Goal: Use online tool/utility: Use online tool/utility

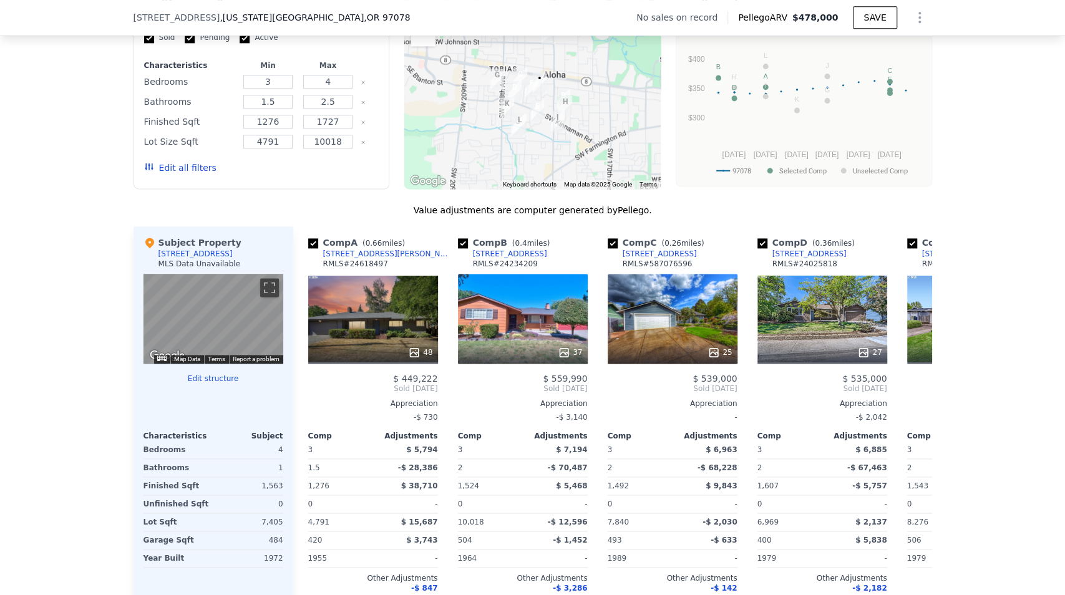
scroll to position [910, 0]
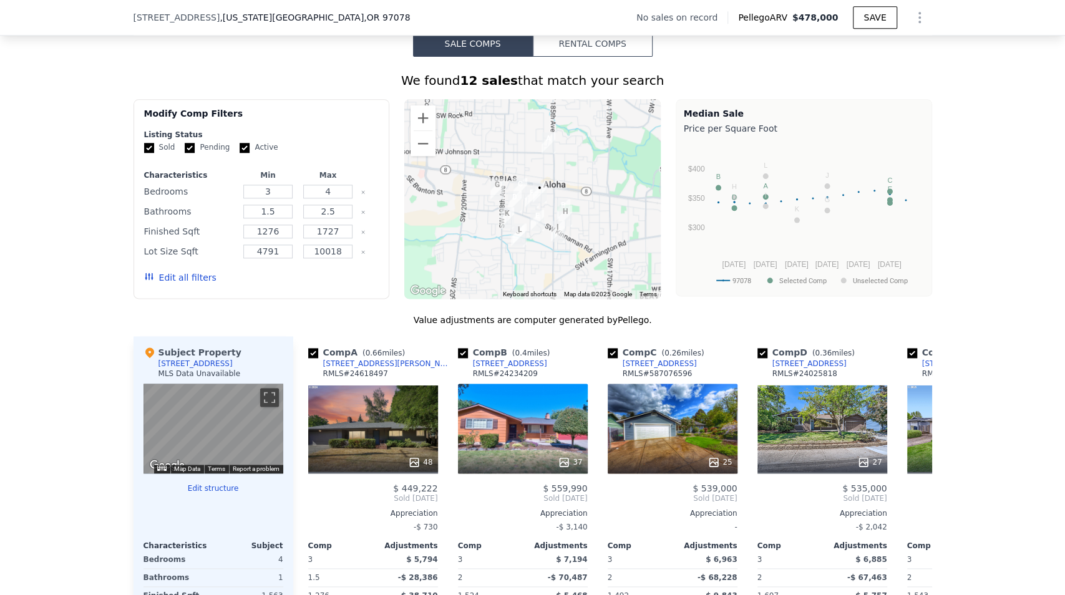
click at [179, 284] on button "Edit all filters" at bounding box center [180, 277] width 72 height 12
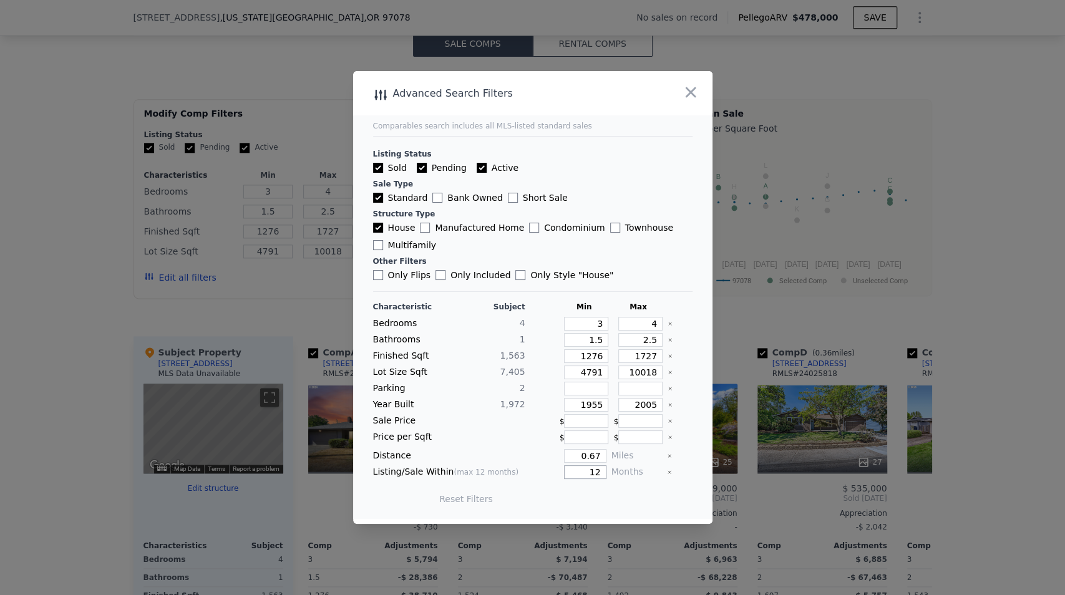
drag, startPoint x: 581, startPoint y: 469, endPoint x: 611, endPoint y: 465, distance: 30.2
click at [611, 465] on div "Listing/Sale Within (max 12 months) 12 Months" at bounding box center [532, 472] width 319 height 14
type input "6"
click at [603, 495] on button "Update Search" at bounding box center [602, 498] width 94 height 17
checkbox input "false"
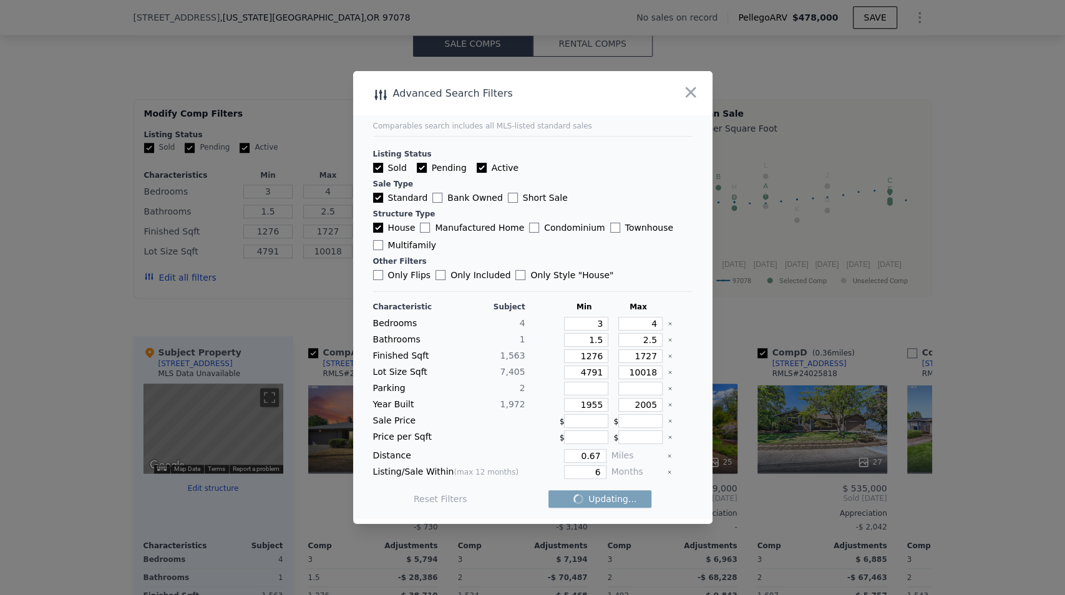
checkbox input "false"
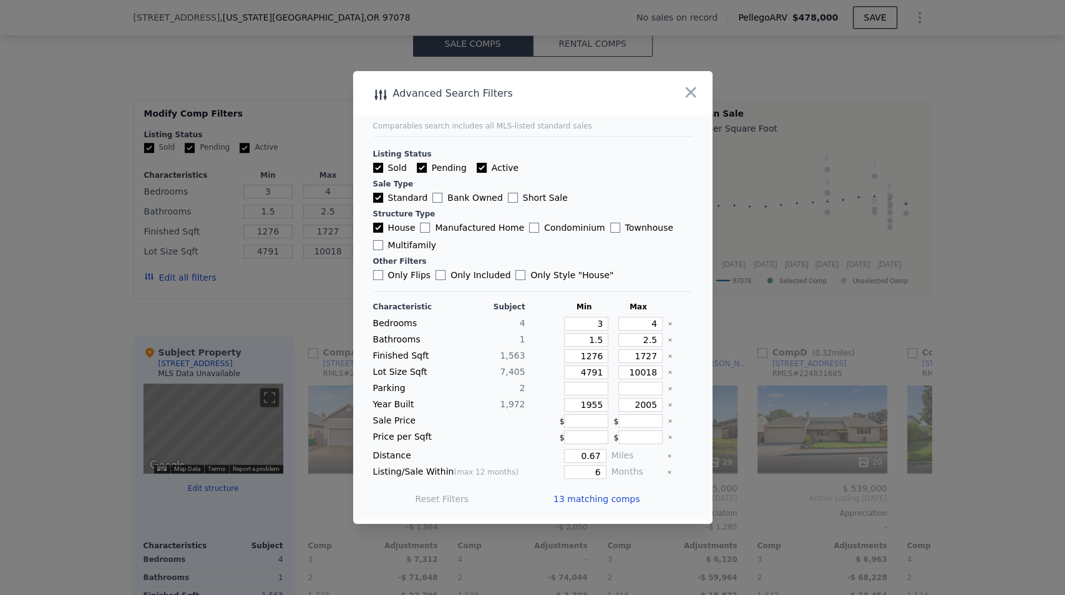
click at [611, 500] on span "13 matching comps" at bounding box center [596, 499] width 87 height 12
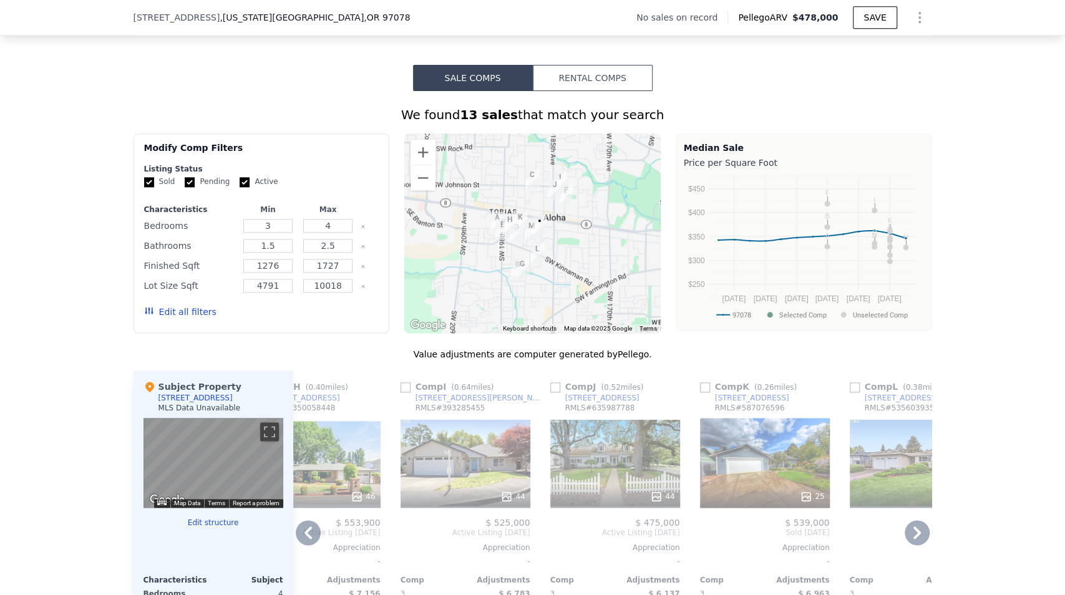
scroll to position [868, 0]
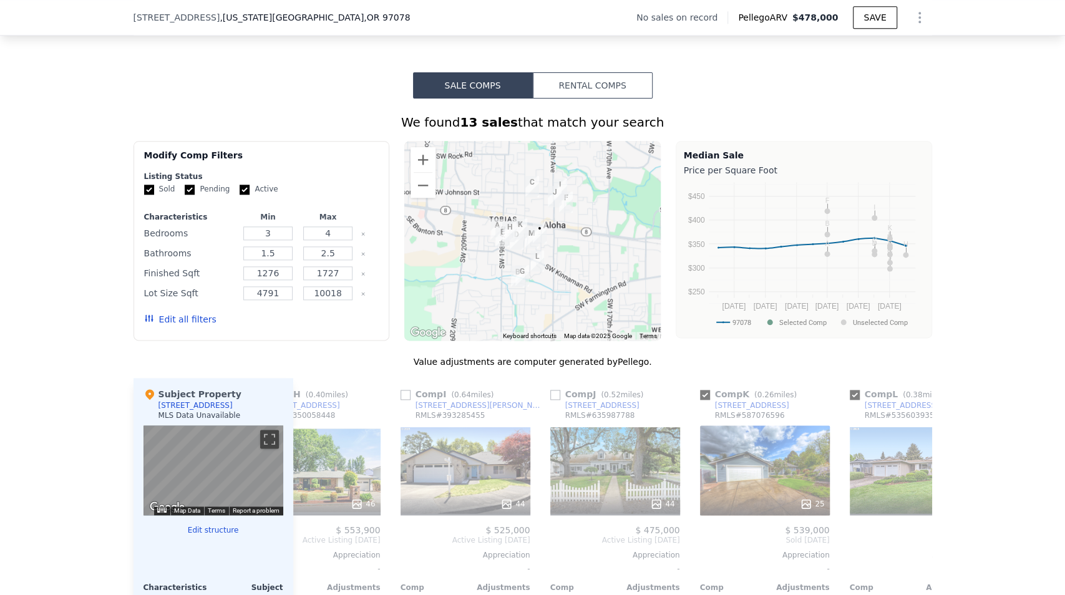
checkbox input "true"
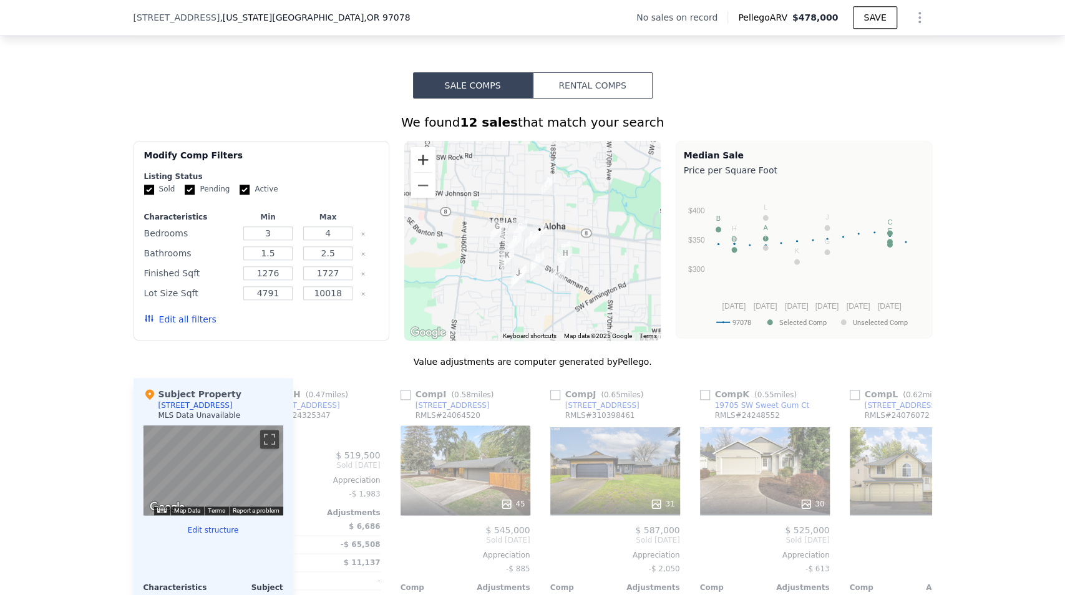
click at [427, 158] on button "Zoom in" at bounding box center [422, 159] width 25 height 25
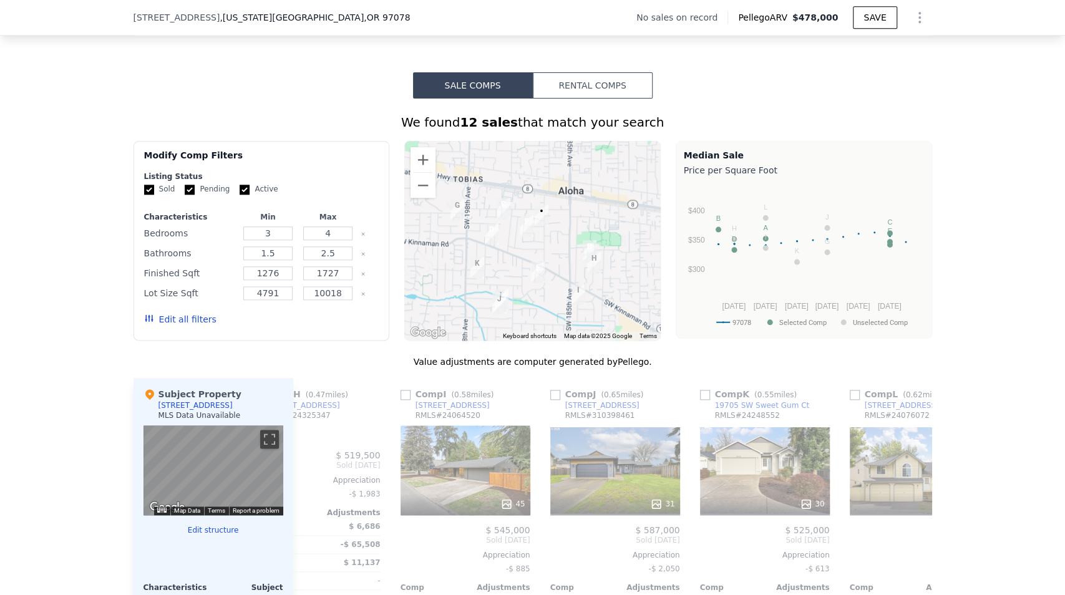
drag, startPoint x: 580, startPoint y: 253, endPoint x: 575, endPoint y: 233, distance: 20.0
click at [575, 233] on div at bounding box center [532, 241] width 256 height 200
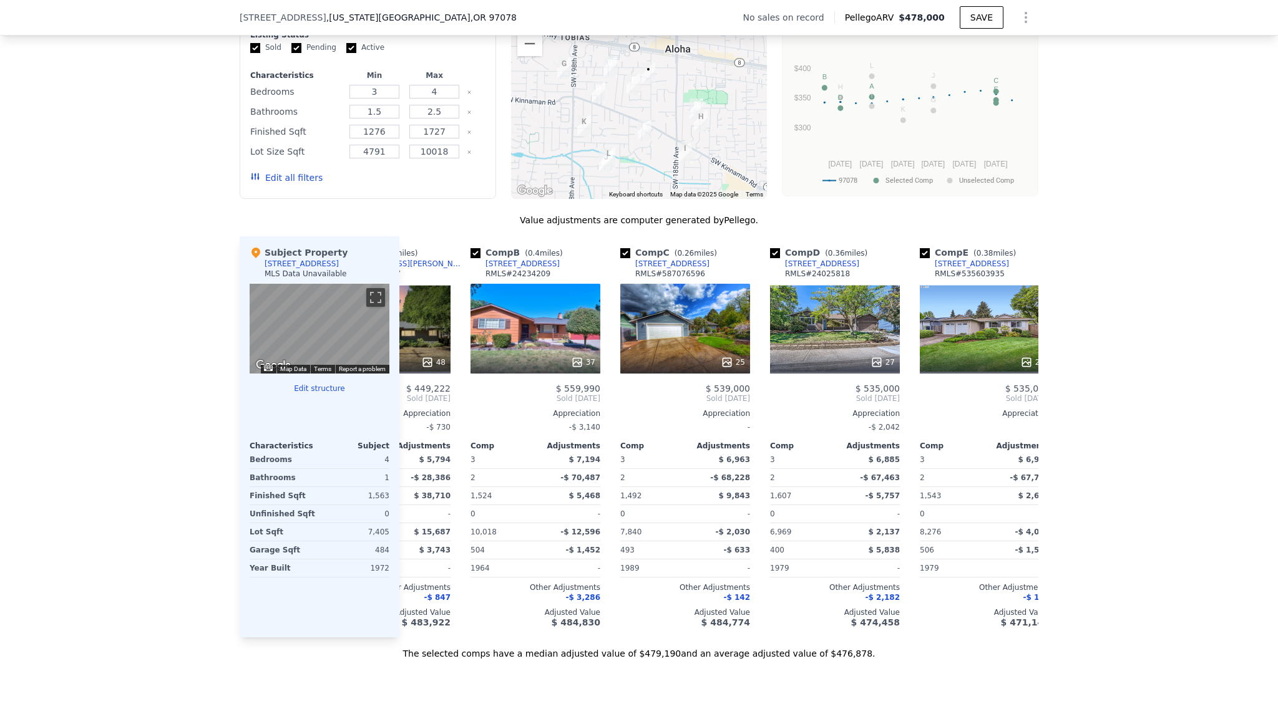
scroll to position [0, 0]
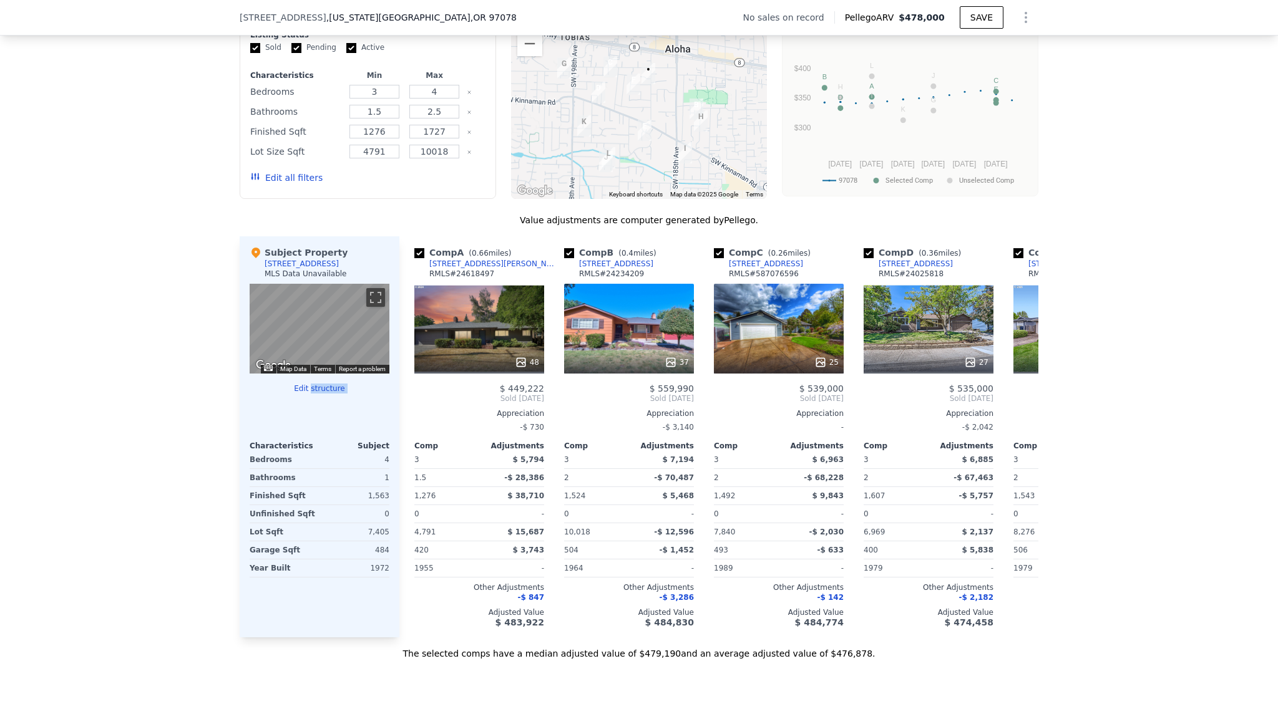
click at [309, 400] on div "Edit structure Characteristics Subject Bedrooms 4 Bathrooms 1 Finished Sqft 1,5…" at bounding box center [320, 481] width 140 height 194
click at [333, 394] on button "Edit structure" at bounding box center [320, 389] width 140 height 10
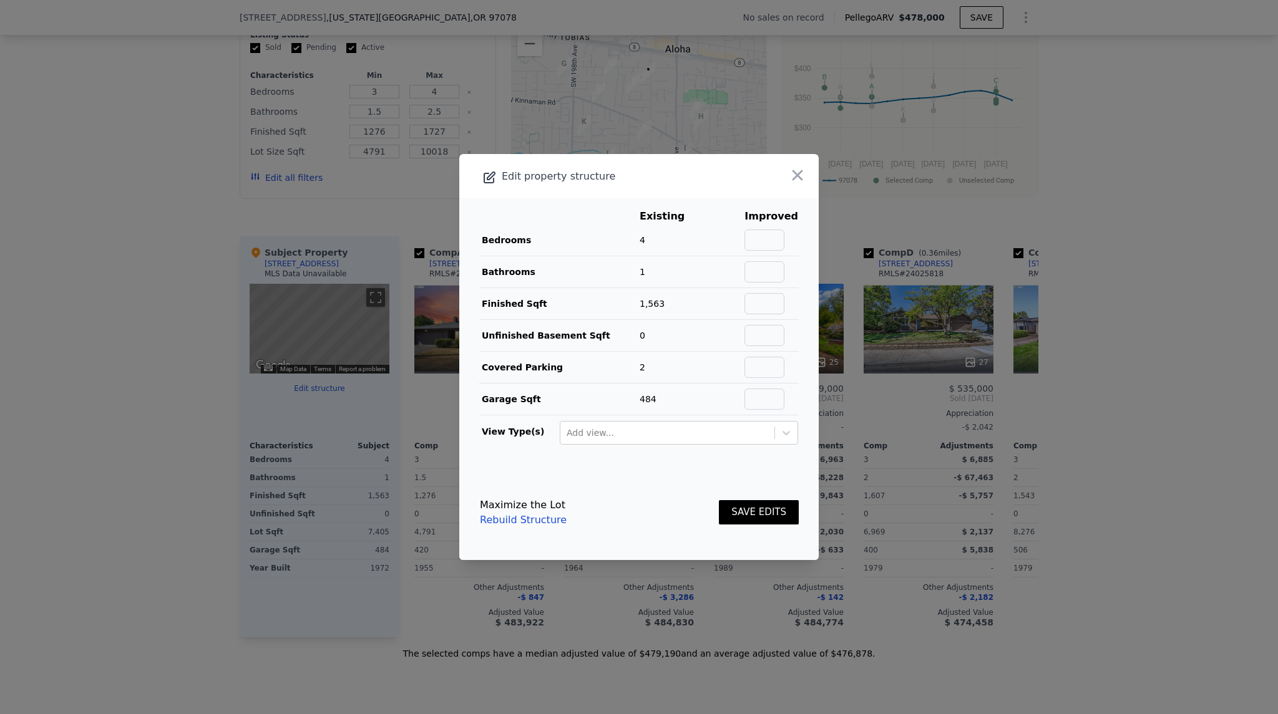
click at [770, 260] on td at bounding box center [771, 272] width 55 height 32
click at [770, 270] on input "text" at bounding box center [764, 271] width 40 height 21
type input "2"
click at [769, 504] on button "SAVE EDITS" at bounding box center [759, 512] width 80 height 24
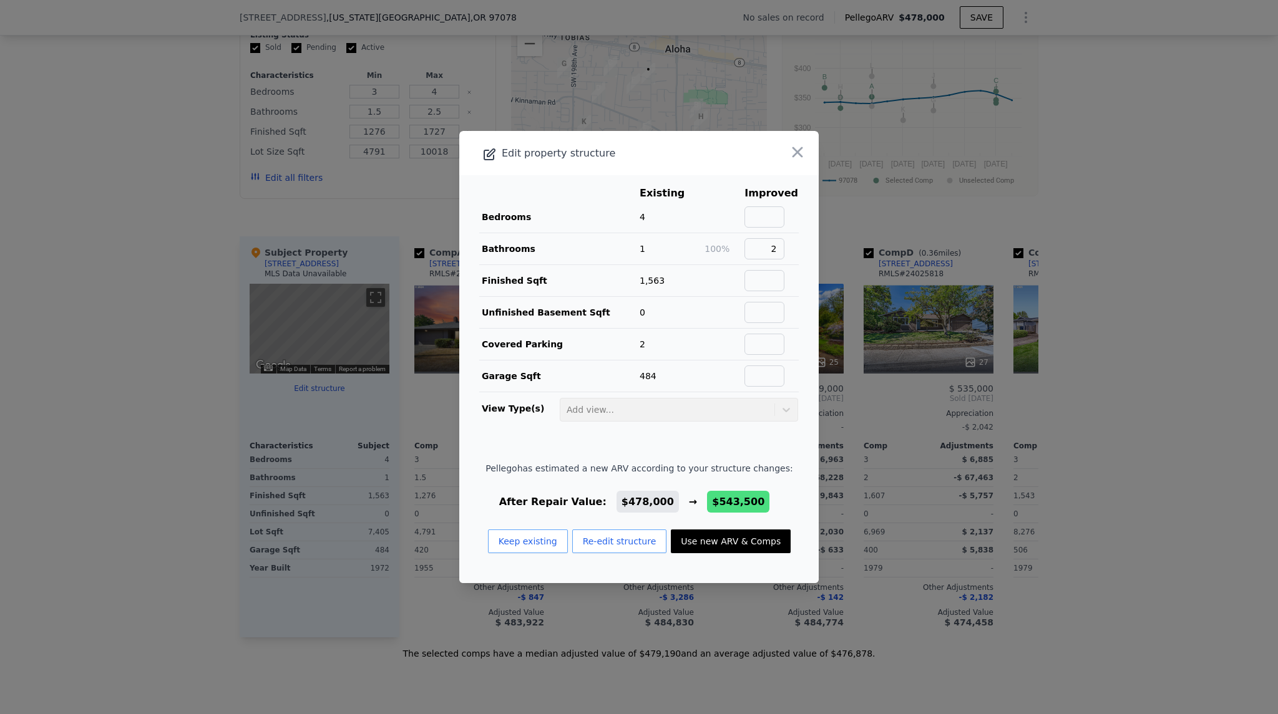
click at [741, 540] on button "Use new ARV & Comps" at bounding box center [731, 542] width 120 height 24
type input "$ 543,500"
type input "$ 91,919"
checkbox input "false"
checkbox input "true"
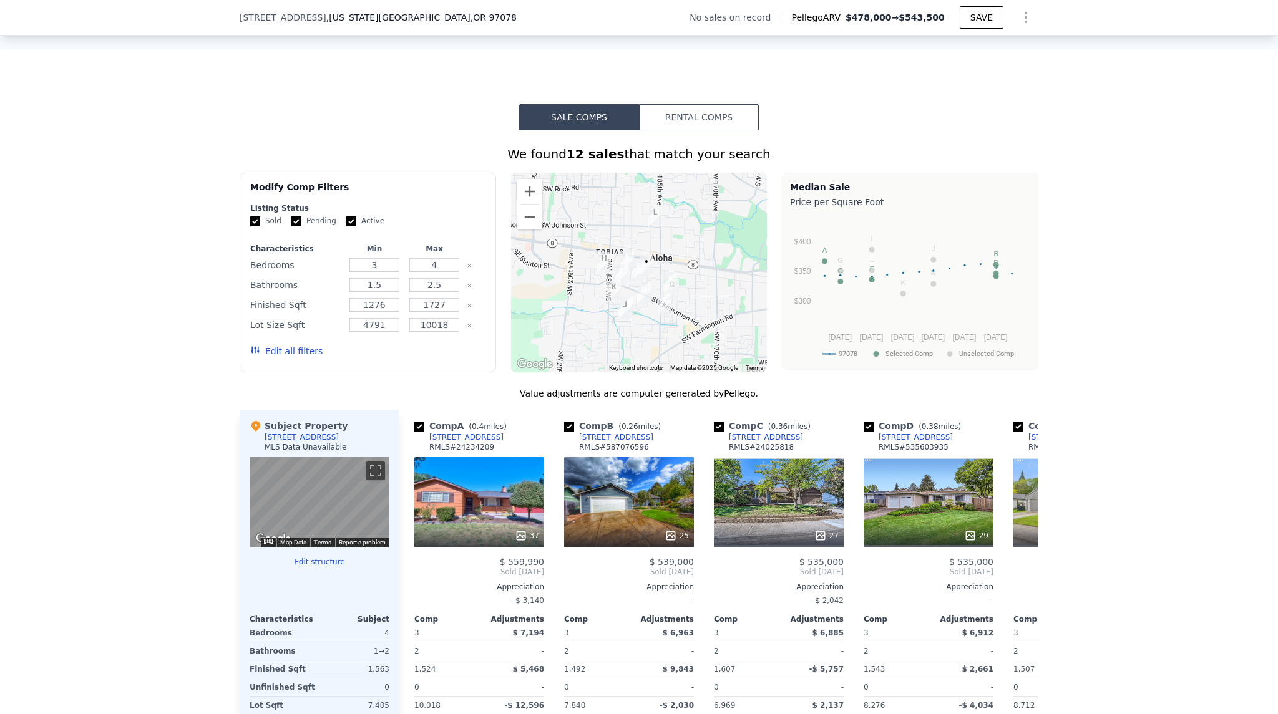
scroll to position [960, 0]
